Goal: Navigation & Orientation: Find specific page/section

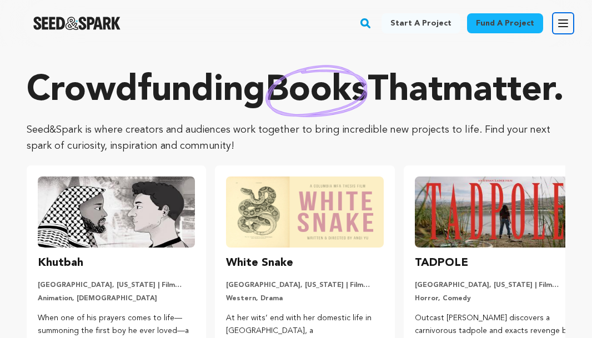
click at [557, 26] on icon "button" at bounding box center [563, 23] width 13 height 13
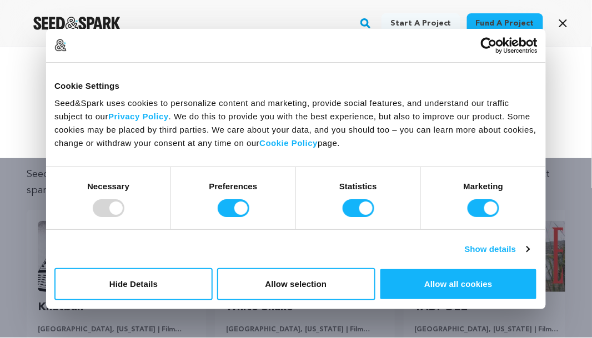
click at [565, 121] on div "Start a project Fund a project Sign Up Log In" at bounding box center [296, 102] width 592 height 111
click at [570, 32] on button "Open main menu" at bounding box center [563, 23] width 22 height 22
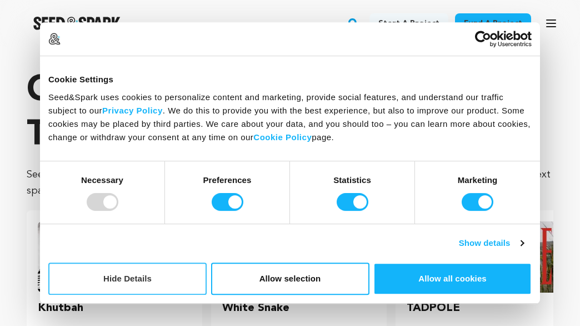
click at [164, 282] on button "Hide Details" at bounding box center [127, 278] width 158 height 32
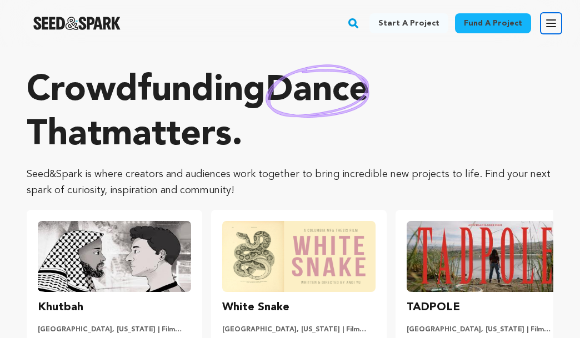
click at [549, 21] on icon "button" at bounding box center [551, 23] width 13 height 13
click at [549, 21] on div "Fund a project Start a project Search Login Sign up Start a project Fund a proj…" at bounding box center [281, 23] width 562 height 29
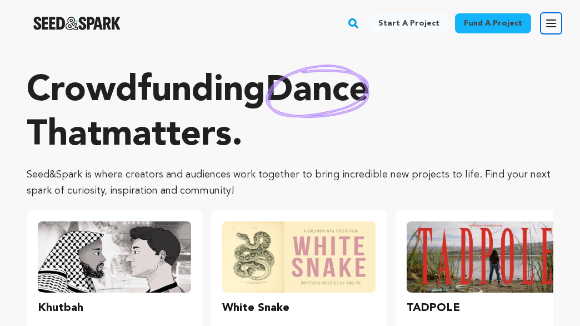
click at [549, 21] on icon "button" at bounding box center [551, 23] width 13 height 13
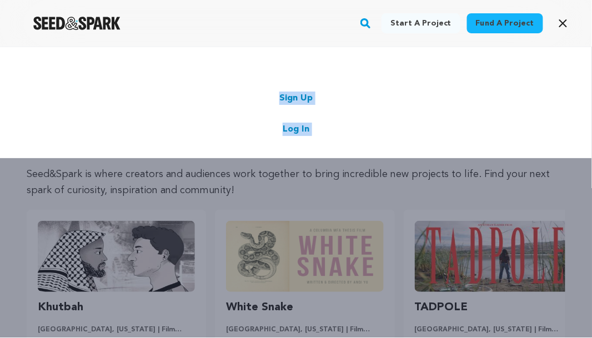
click at [297, 128] on link "Log In" at bounding box center [296, 129] width 27 height 13
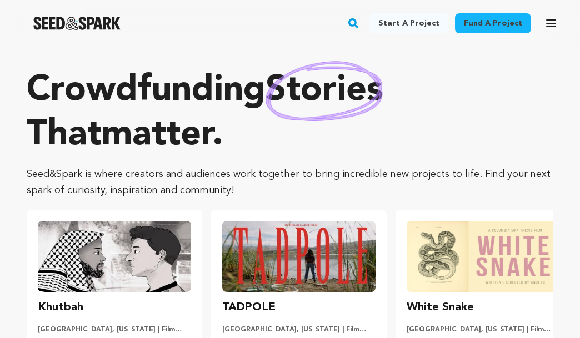
click at [546, 24] on icon "button" at bounding box center [551, 23] width 13 height 13
click at [546, 24] on div "Fund a project Start a project Search" at bounding box center [281, 23] width 562 height 29
